Goal: Check status: Check status

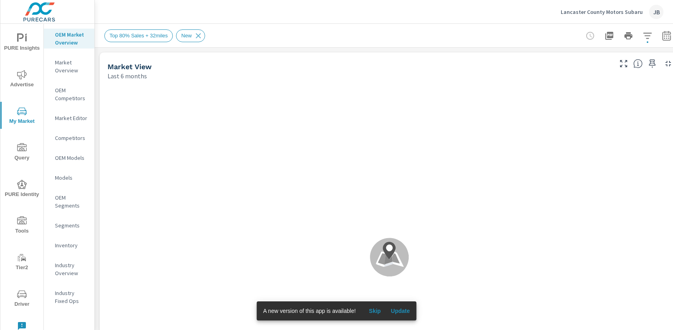
click at [61, 119] on p "Market Editor" at bounding box center [71, 118] width 33 height 8
click at [376, 309] on span "Skip" at bounding box center [374, 311] width 19 height 7
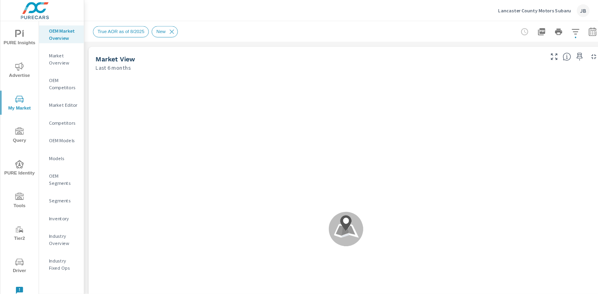
scroll to position [0, 0]
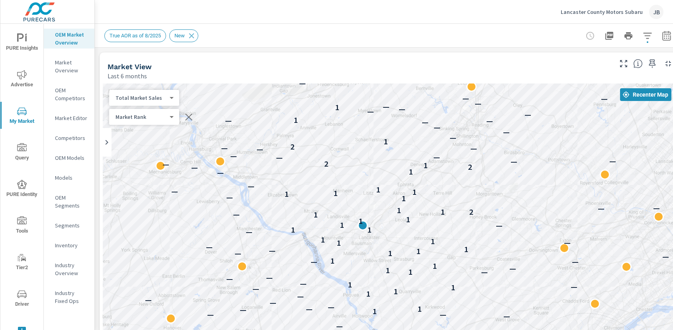
drag, startPoint x: 239, startPoint y: 242, endPoint x: 218, endPoint y: 225, distance: 27.2
click at [218, 225] on div "— — — — — — — — — 1 — — — — — — — — 1 — — 1 — — — — 1 1 — 1 — 1 — — — — 1 — 1 —…" at bounding box center [389, 245] width 573 height 323
click at [350, 31] on div "True AOR as of 8/2025 New" at bounding box center [333, 35] width 459 height 13
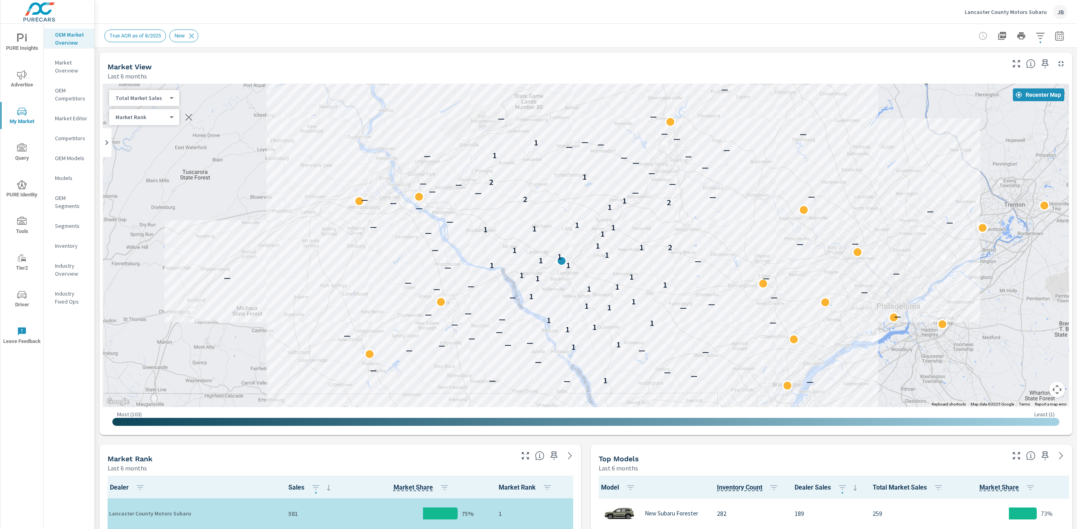
drag, startPoint x: 763, startPoint y: 281, endPoint x: 761, endPoint y: 312, distance: 30.7
click at [673, 312] on div "— — — — — — — 1 — — — — — — — — 1 — — 1 — — — — 1 1 — 1 — 1 — — — — 1 — 1 — 1 —…" at bounding box center [855, 455] width 538 height 350
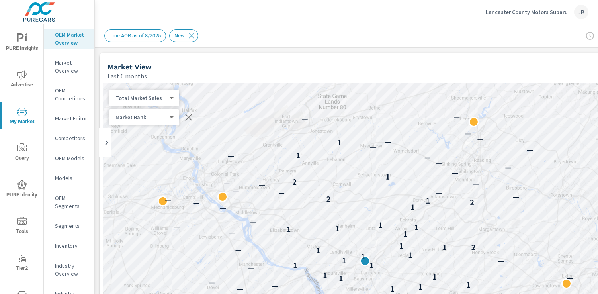
scroll to position [1, 0]
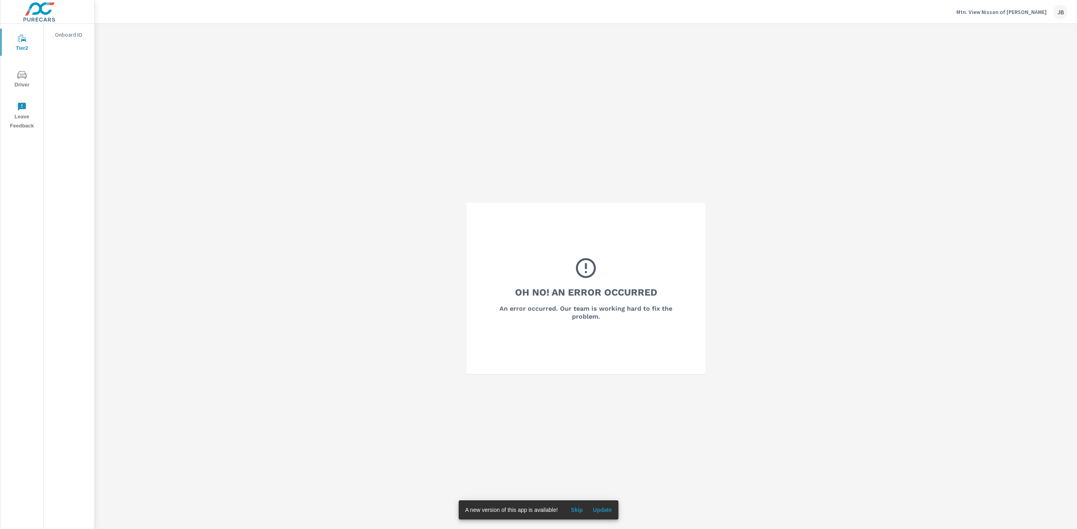
click at [1036, 13] on p "Mtn. View Nissan of Dalton" at bounding box center [1001, 11] width 90 height 7
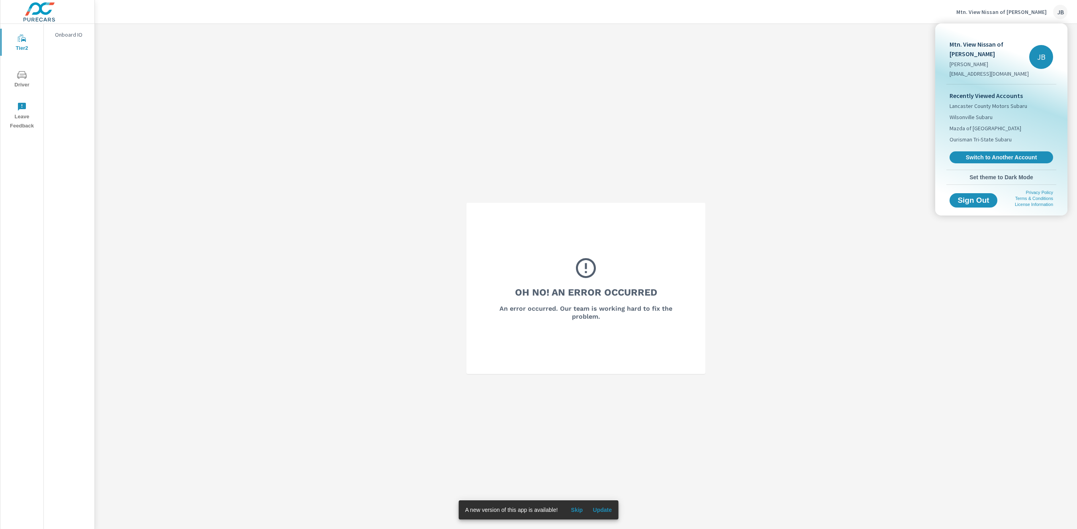
click at [888, 150] on div at bounding box center [538, 264] width 1077 height 529
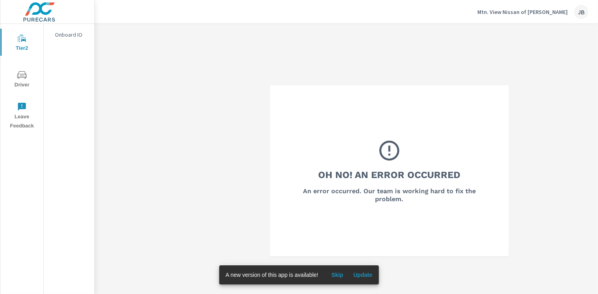
click at [519, 12] on p "Mtn. View Nissan of Dalton" at bounding box center [522, 11] width 90 height 7
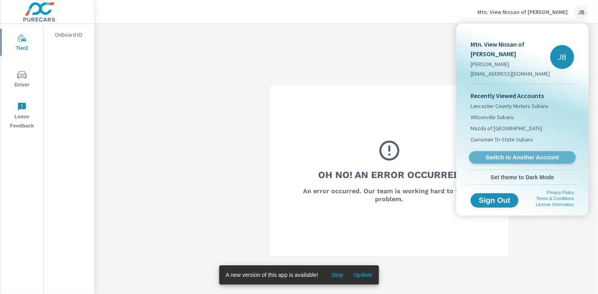
click at [512, 154] on span "Switch to Another Account" at bounding box center [522, 158] width 98 height 8
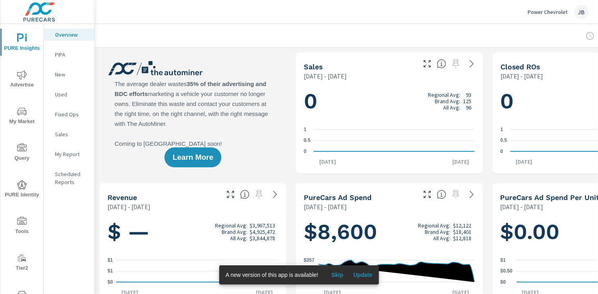
click at [338, 275] on span "Skip" at bounding box center [337, 274] width 19 height 7
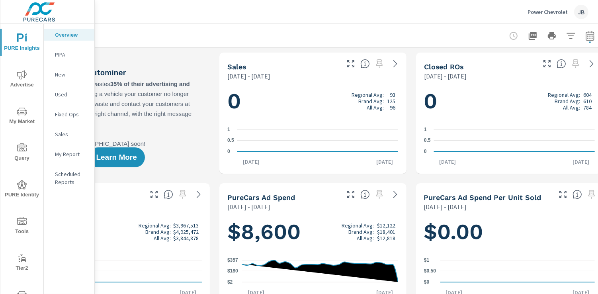
scroll to position [0, 83]
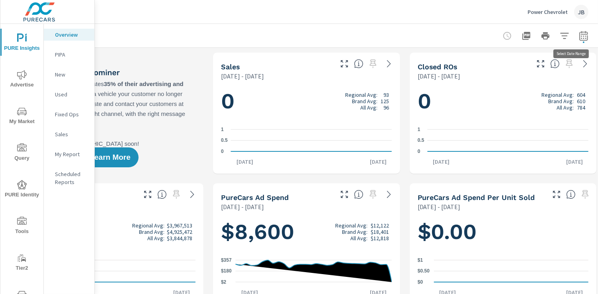
click at [581, 35] on icon "button" at bounding box center [584, 36] width 10 height 10
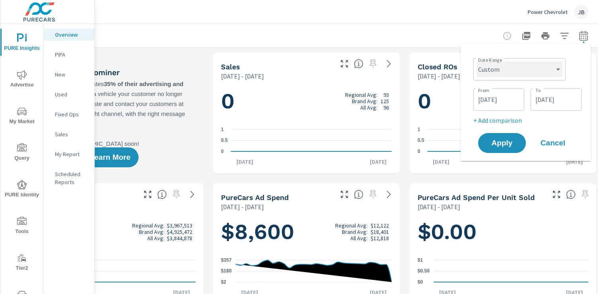
click at [536, 66] on select "Custom [DATE] Last week Last 7 days Last 14 days Last 30 days Last 45 days Last…" at bounding box center [520, 69] width 86 height 16
select select "Last month"
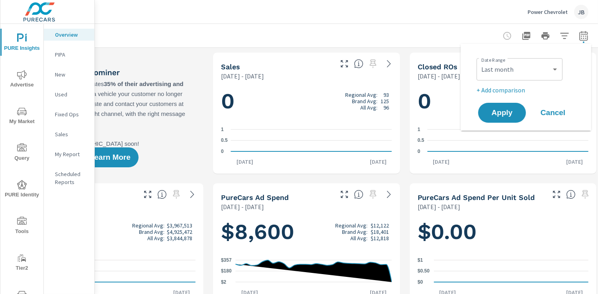
click at [509, 90] on p "+ Add comparison" at bounding box center [528, 90] width 102 height 10
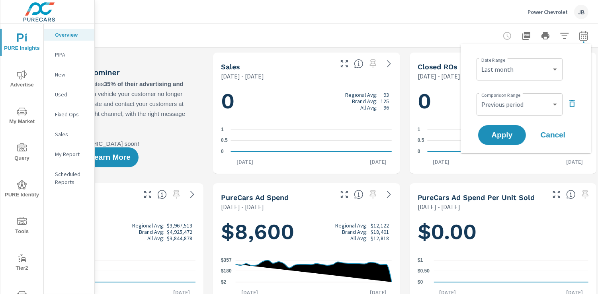
click at [510, 112] on div "Custom Previous period Previous month Previous year ​" at bounding box center [520, 104] width 86 height 22
click at [510, 111] on select "Custom Previous period Previous month Previous year" at bounding box center [520, 104] width 80 height 16
select select "Previous month"
click at [508, 138] on span "Apply" at bounding box center [502, 135] width 33 height 8
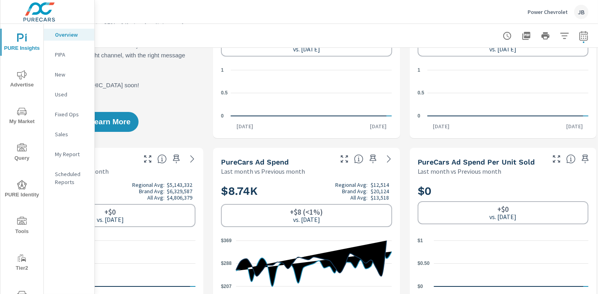
scroll to position [134, 83]
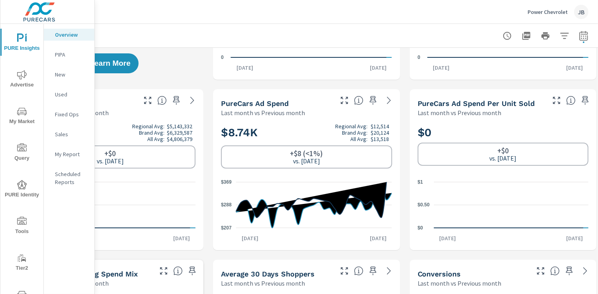
click at [27, 84] on span "Advertise" at bounding box center [22, 80] width 38 height 20
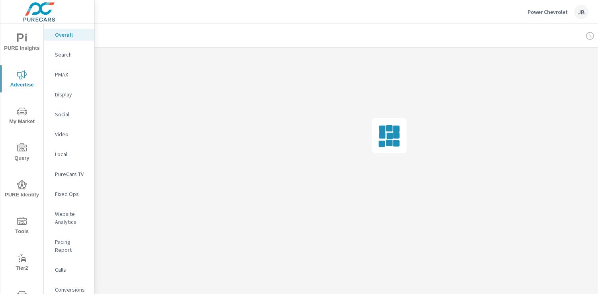
click at [88, 55] on p "Search" at bounding box center [71, 55] width 33 height 8
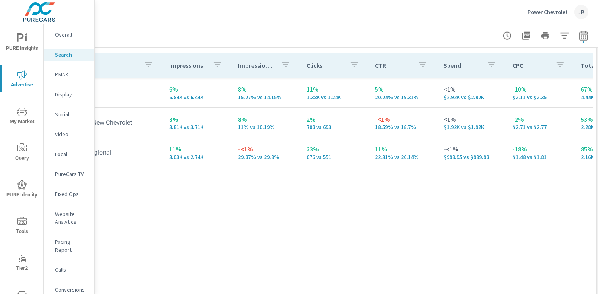
scroll to position [798, 92]
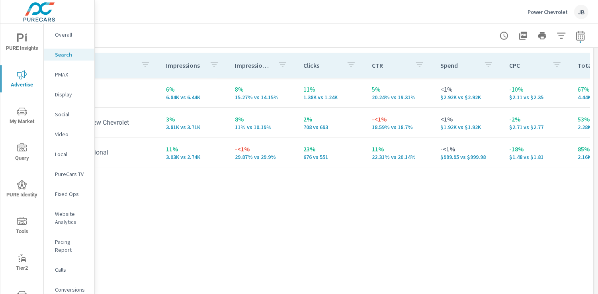
click at [550, 11] on p "Power Chevrolet" at bounding box center [548, 11] width 40 height 7
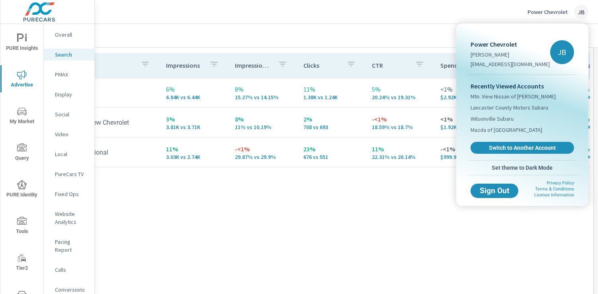
click at [497, 139] on div "Recently Viewed Accounts Mtn. View Nissan of Dalton Lancaster County Motors Sub…" at bounding box center [522, 117] width 110 height 85
click at [497, 146] on span "Switch to Another Account" at bounding box center [522, 148] width 98 height 8
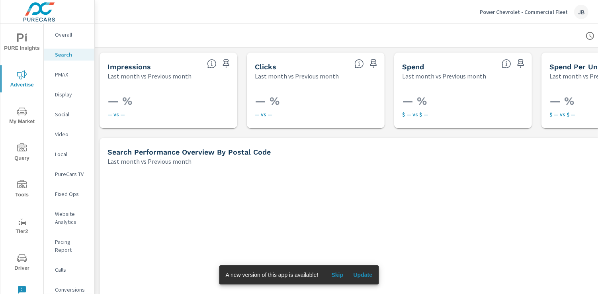
click at [68, 76] on p "PMAX" at bounding box center [71, 74] width 33 height 8
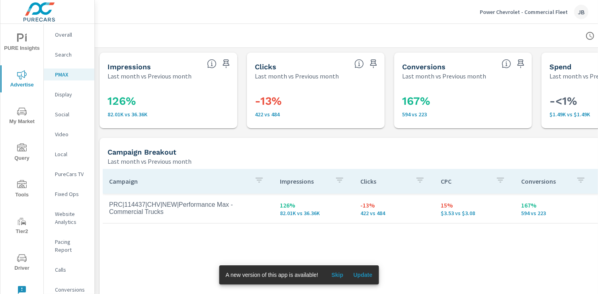
click at [376, 33] on div at bounding box center [389, 35] width 570 height 23
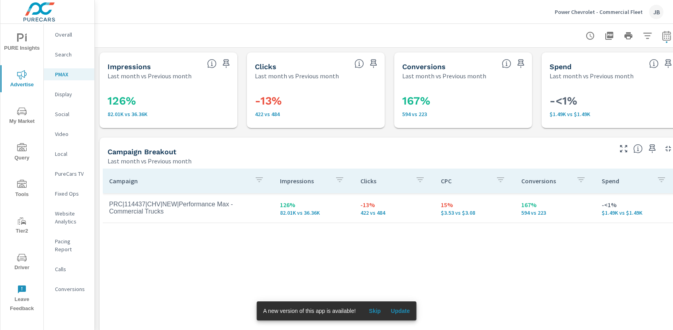
click at [310, 29] on div at bounding box center [389, 35] width 570 height 23
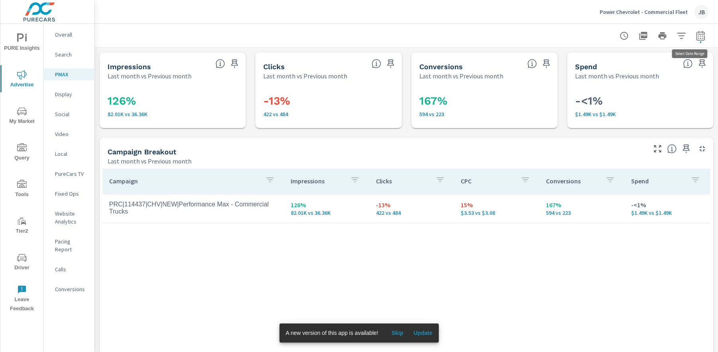
click at [598, 39] on icon "button" at bounding box center [701, 36] width 10 height 10
select select "Last month"
select select "Previous month"
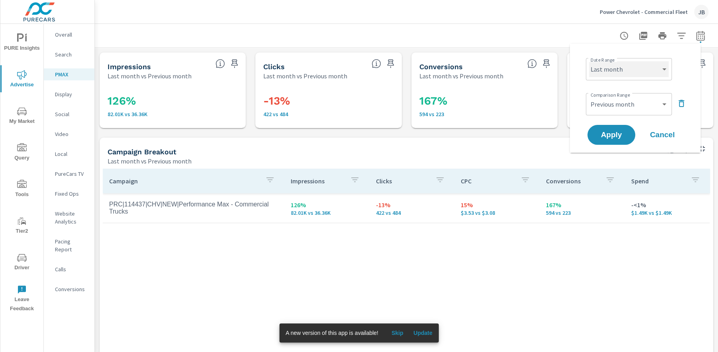
click at [598, 70] on select "Custom [DATE] Last week Last 7 days Last 14 days Last 30 days Last 45 days Last…" at bounding box center [629, 69] width 80 height 16
select select "Month to date"
click at [598, 103] on select "Custom Previous period Previous month Previous year" at bounding box center [629, 104] width 80 height 16
click at [598, 137] on span "Apply" at bounding box center [611, 135] width 33 height 8
